Goal: Understand process/instructions

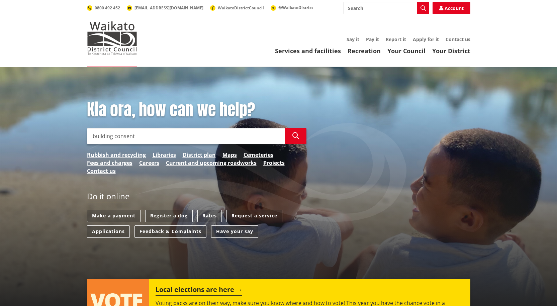
type input "building consent"
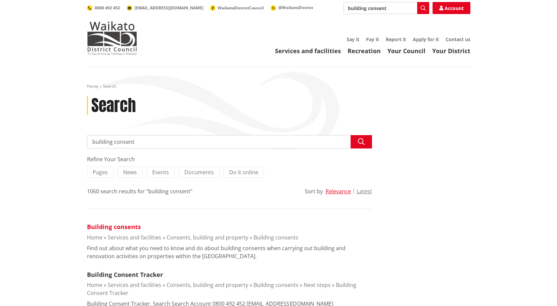
click at [112, 227] on link "Building consents" at bounding box center [114, 227] width 54 height 8
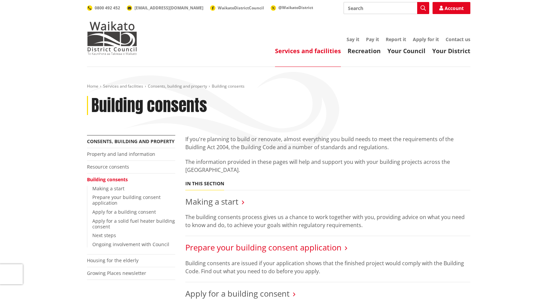
click at [272, 248] on link "Prepare your building consent application" at bounding box center [263, 247] width 156 height 11
